Goal: Information Seeking & Learning: Learn about a topic

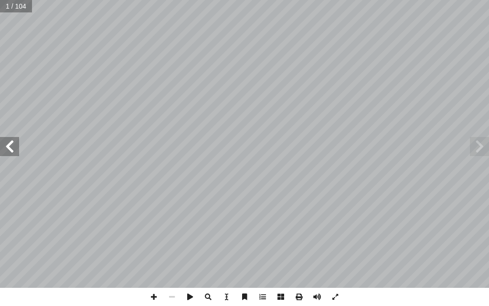
click at [12, 149] on span at bounding box center [9, 146] width 19 height 19
click at [12, 145] on span at bounding box center [9, 146] width 19 height 19
click at [13, 146] on span at bounding box center [9, 146] width 19 height 19
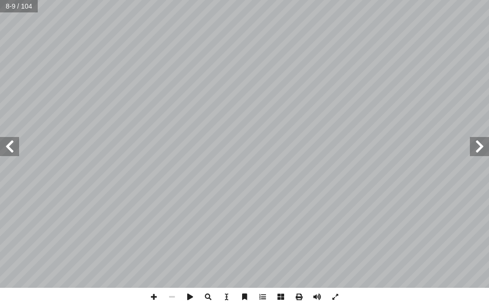
click at [13, 146] on span at bounding box center [9, 146] width 19 height 19
click at [7, 145] on span at bounding box center [9, 146] width 19 height 19
click at [14, 150] on span at bounding box center [9, 146] width 19 height 19
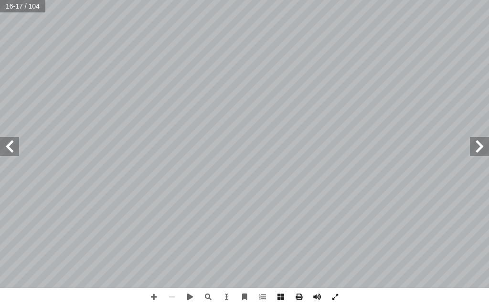
click at [4, 149] on span at bounding box center [9, 146] width 19 height 19
click at [154, 295] on span at bounding box center [154, 297] width 18 height 18
click at [173, 295] on span at bounding box center [172, 297] width 18 height 18
click at [156, 292] on span at bounding box center [154, 297] width 18 height 18
click at [480, 0] on html "الصفحة الرئيسية الصف الأول الصف الثاني الصف الثالث الصف الرابع الصف الخامس الصف…" at bounding box center [244, 32] width 489 height 64
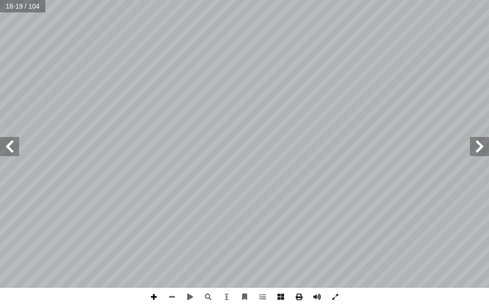
click at [156, 297] on span at bounding box center [154, 297] width 18 height 18
click at [177, 294] on span at bounding box center [172, 297] width 18 height 18
click at [156, 295] on span at bounding box center [154, 297] width 18 height 18
